Goal: Navigation & Orientation: Find specific page/section

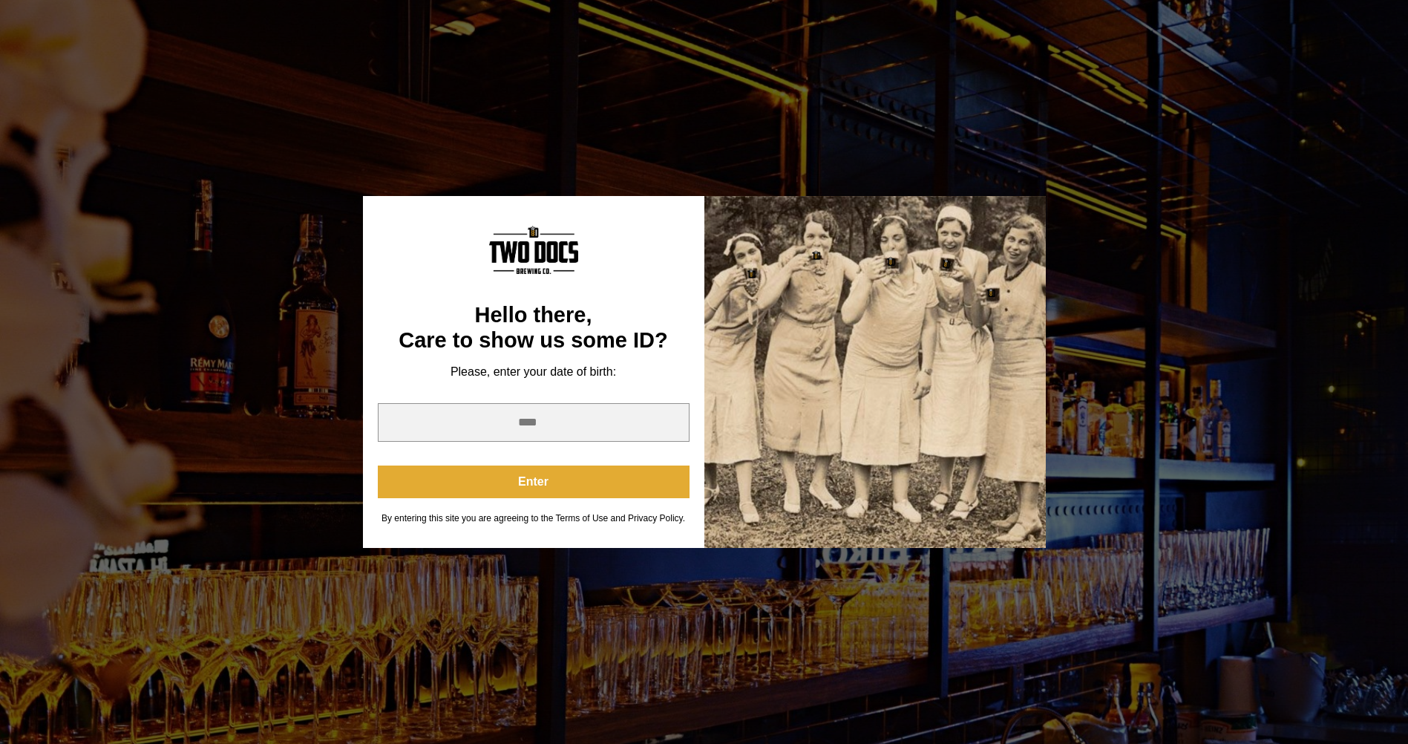
click at [517, 474] on button "Enter" at bounding box center [534, 482] width 312 height 33
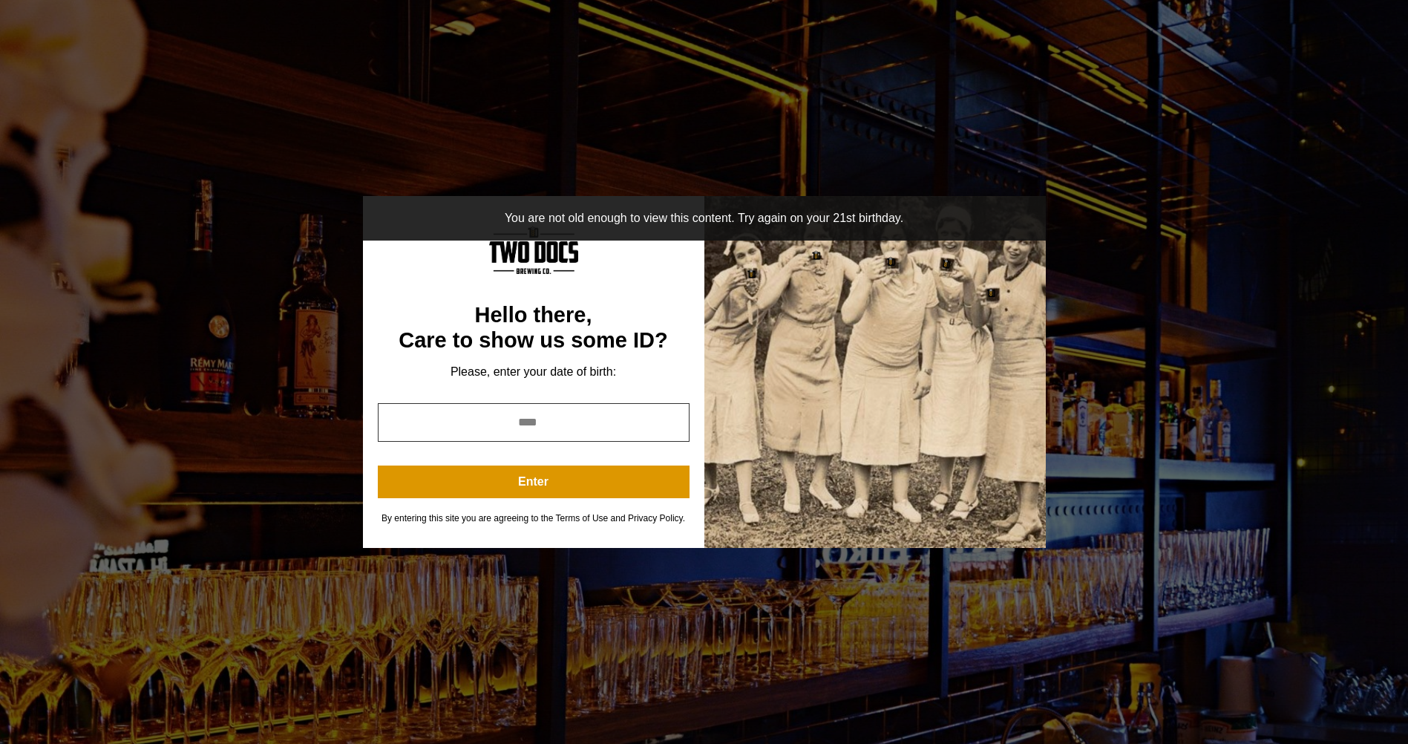
click at [578, 420] on input "year" at bounding box center [534, 422] width 312 height 39
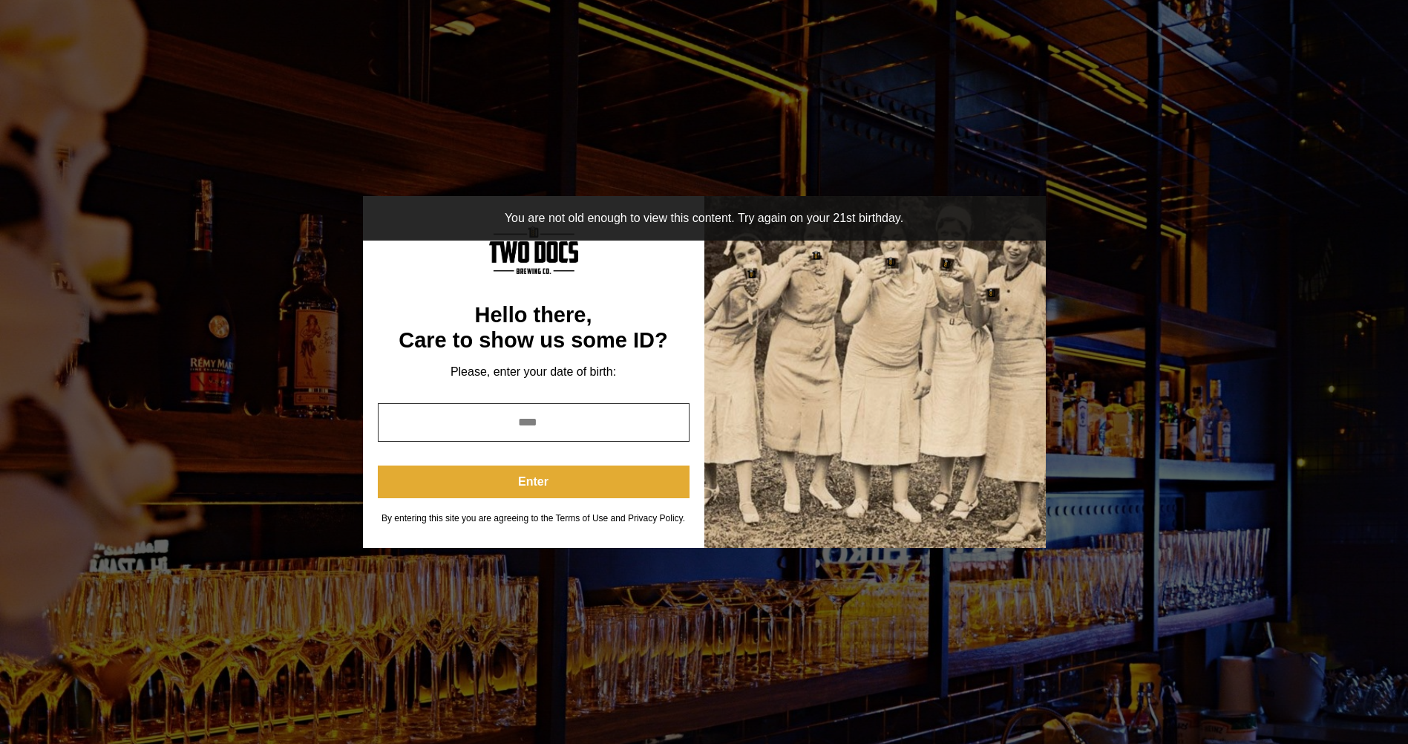
type input "****"
click at [529, 483] on button "Enter" at bounding box center [534, 482] width 312 height 33
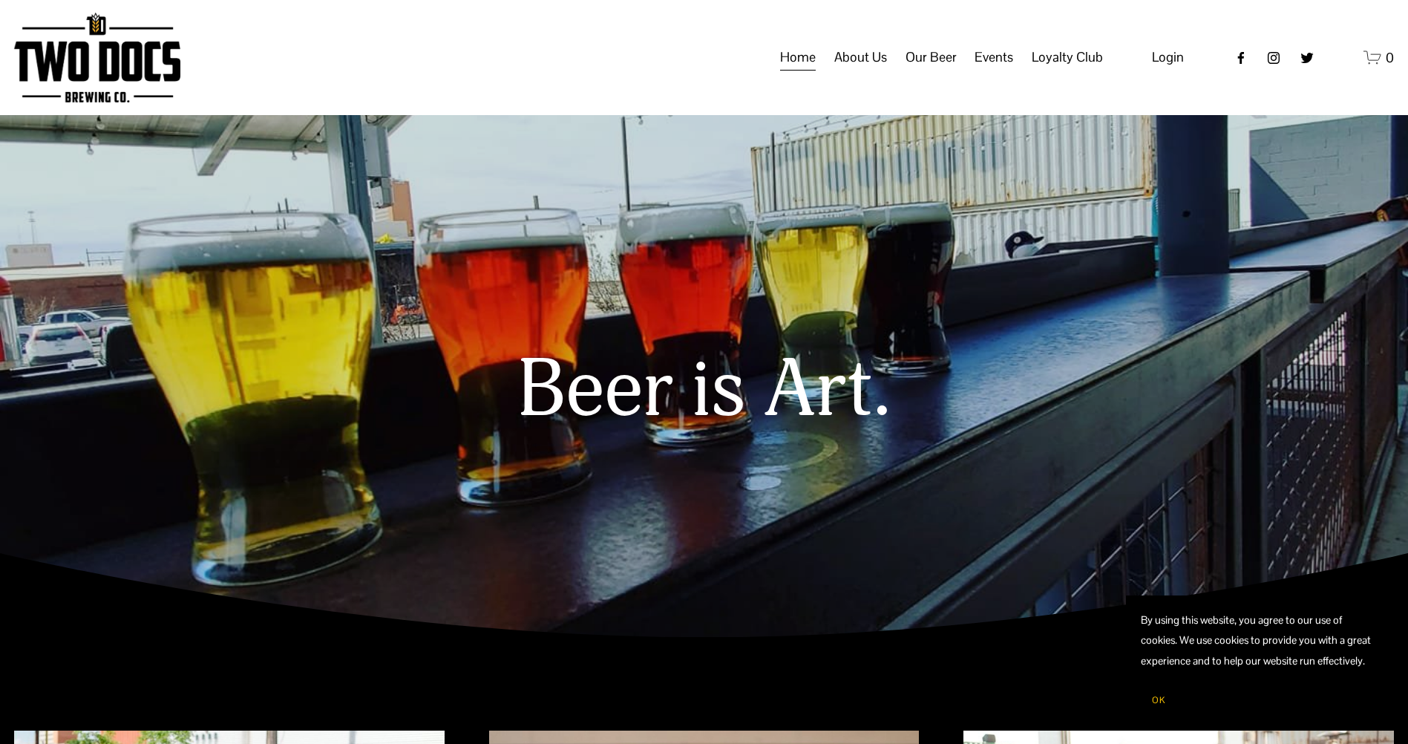
click at [915, 67] on span "Our Beer" at bounding box center [931, 57] width 51 height 25
click at [0, 0] on span "Taproom Menu" at bounding box center [0, 0] width 0 height 0
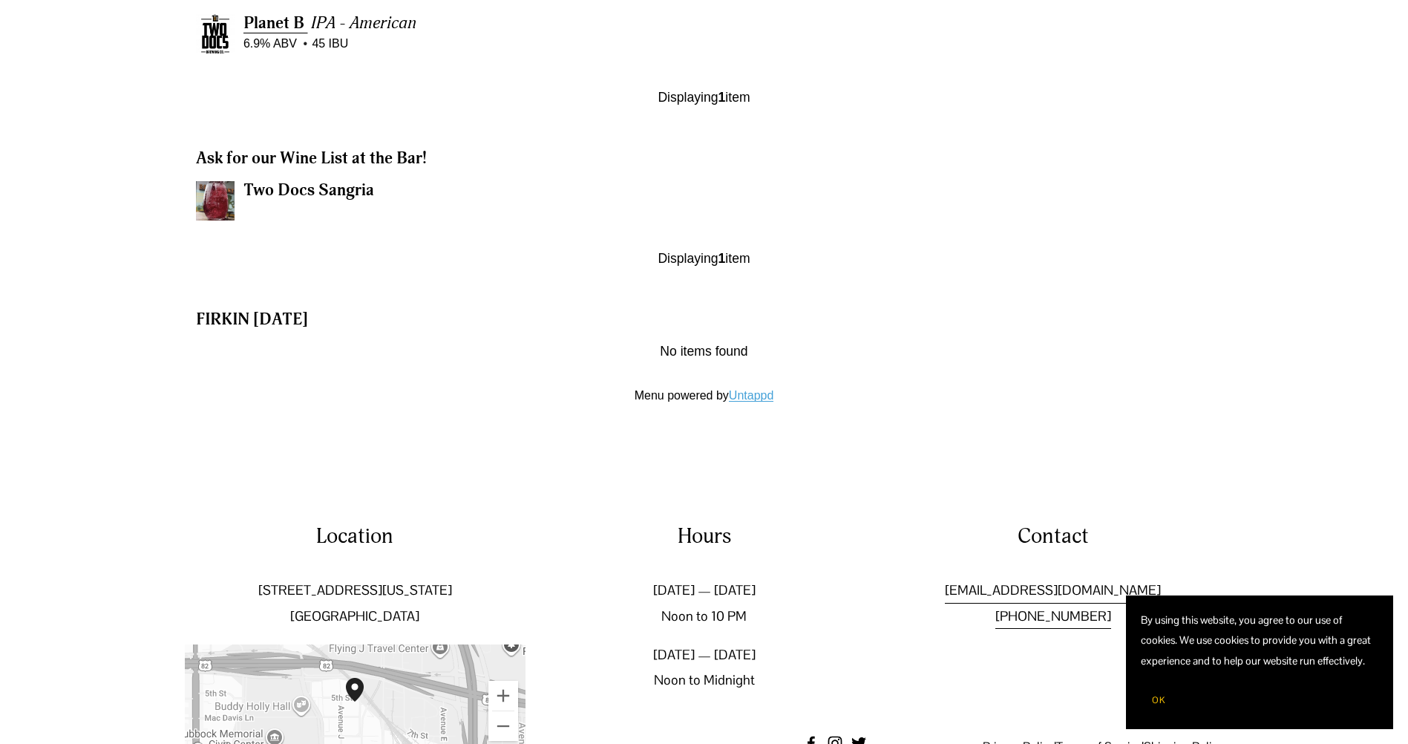
scroll to position [1802, 0]
